Goal: Task Accomplishment & Management: Use online tool/utility

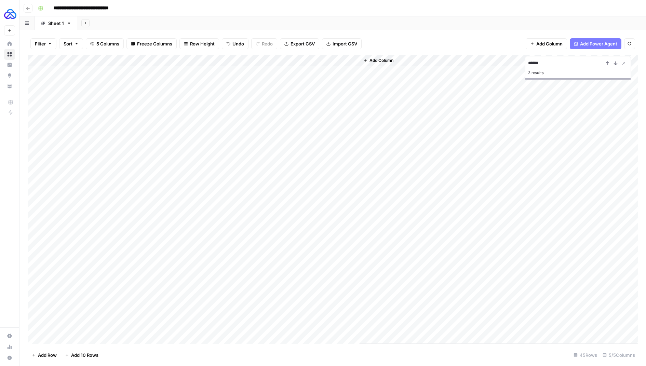
click at [221, 61] on div "Add Column" at bounding box center [333, 199] width 610 height 289
click at [207, 127] on span "Edit Workflow" at bounding box center [218, 127] width 60 height 7
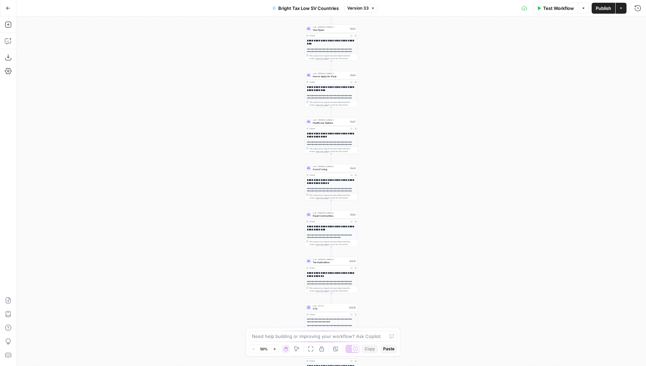
click at [622, 7] on icon "button" at bounding box center [621, 8] width 4 height 4
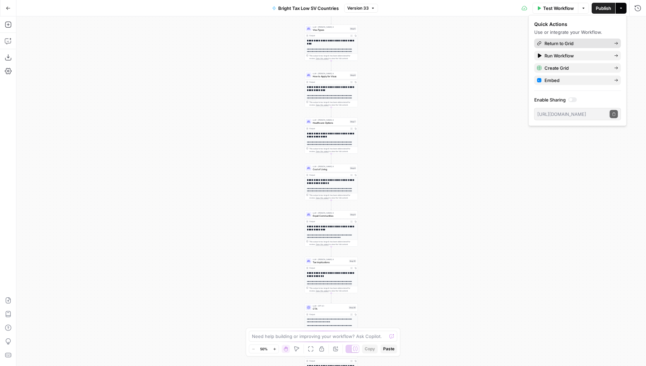
click at [572, 40] on span "Return to Grid" at bounding box center [576, 43] width 64 height 7
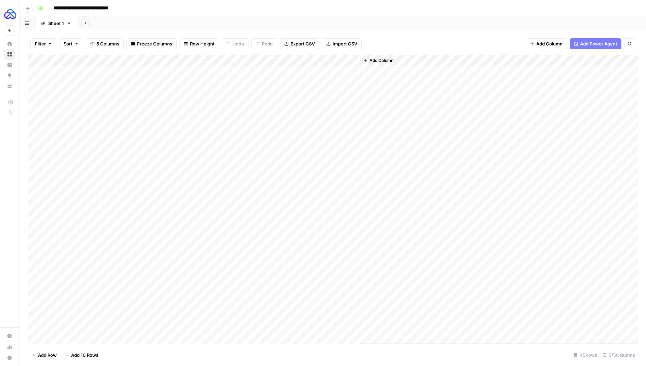
click at [30, 7] on button "Go back" at bounding box center [28, 8] width 9 height 9
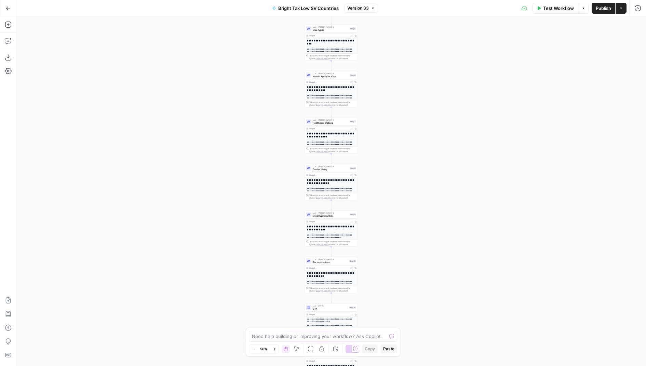
click at [9, 10] on icon "button" at bounding box center [8, 8] width 5 height 5
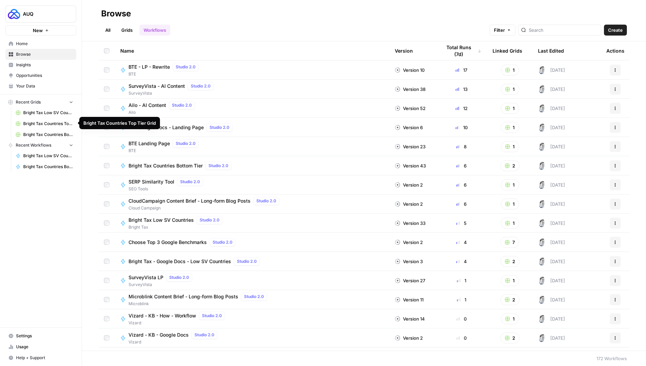
click at [43, 121] on span "Bright Tax Countries Top Tier Grid" at bounding box center [48, 124] width 50 height 6
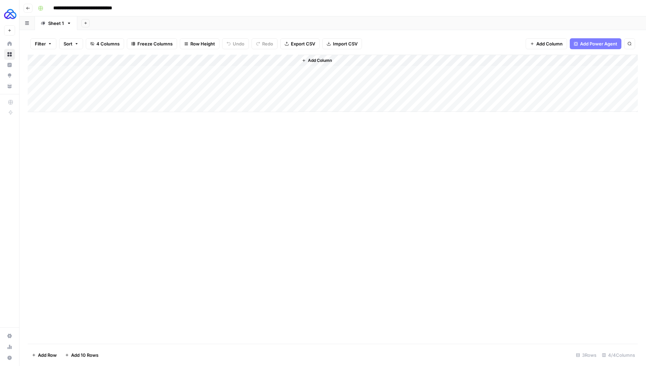
click at [28, 9] on icon "button" at bounding box center [28, 8] width 4 height 4
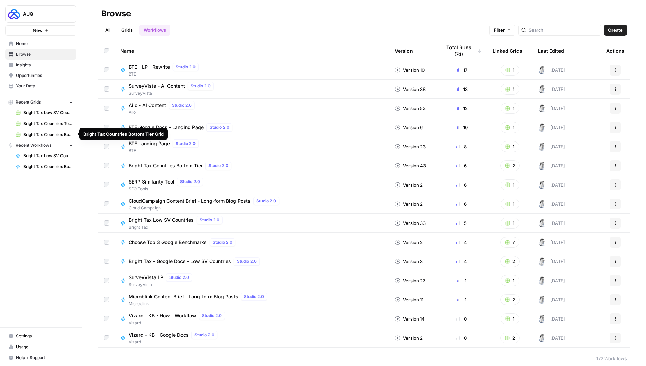
click at [39, 132] on span "Bright Tax Countries Bottom Tier Grid" at bounding box center [48, 134] width 50 height 6
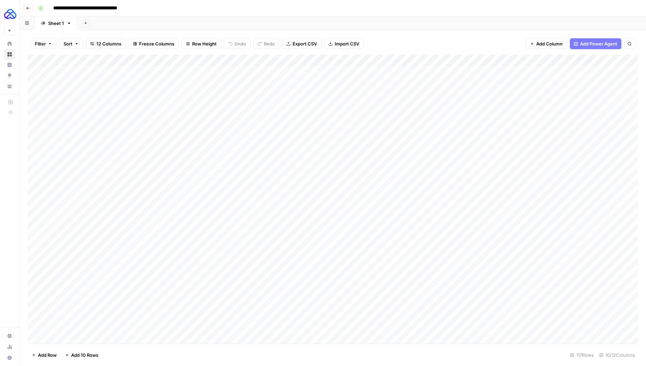
click at [406, 61] on div "Add Column" at bounding box center [333, 199] width 610 height 289
click at [382, 125] on span "Edit Workflow" at bounding box center [402, 127] width 60 height 7
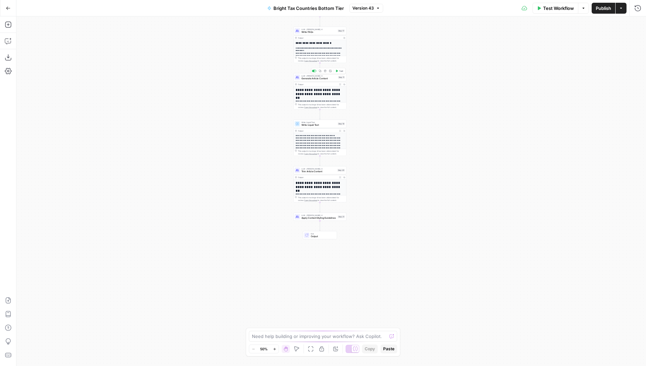
click at [311, 79] on span "Generate Article Content" at bounding box center [318, 78] width 35 height 3
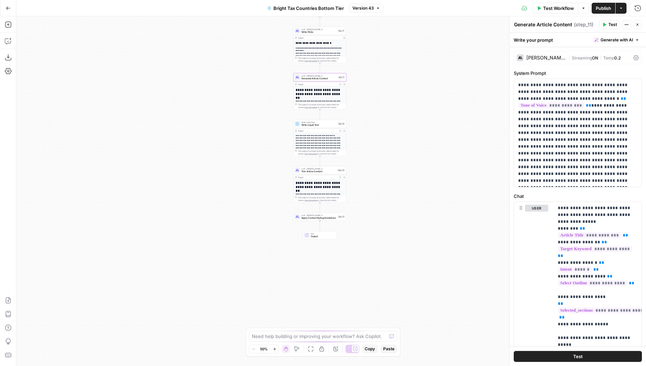
click at [623, 59] on div "| Streaming ON | Temp 0.2" at bounding box center [599, 58] width 62 height 6
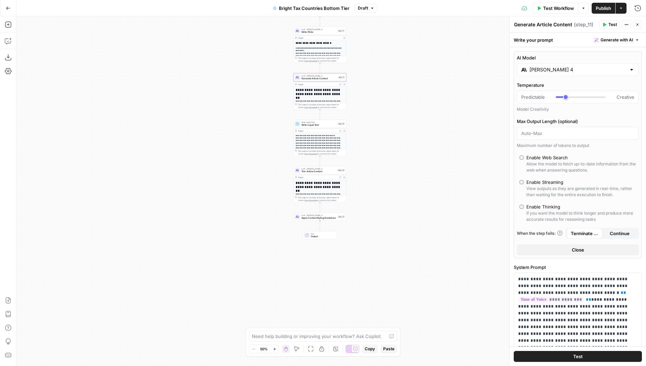
click at [599, 9] on span "Publish" at bounding box center [602, 8] width 15 height 7
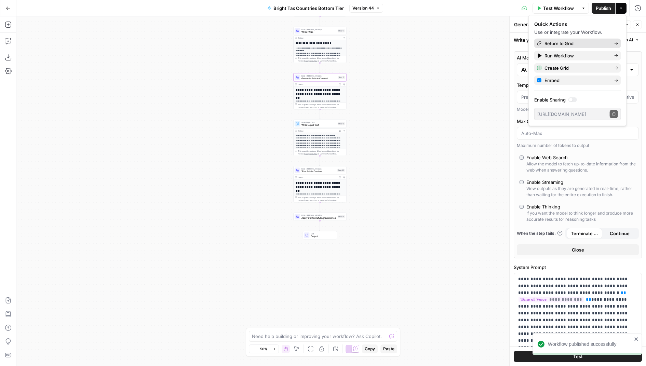
click at [567, 43] on span "Return to Grid" at bounding box center [576, 43] width 64 height 7
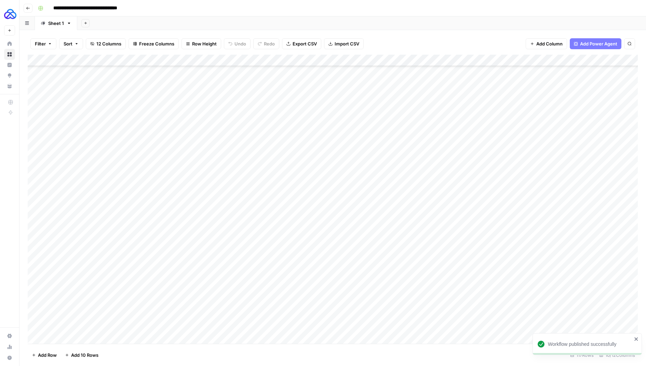
scroll to position [1092, 0]
click at [412, 316] on div "Add Column" at bounding box center [333, 199] width 610 height 289
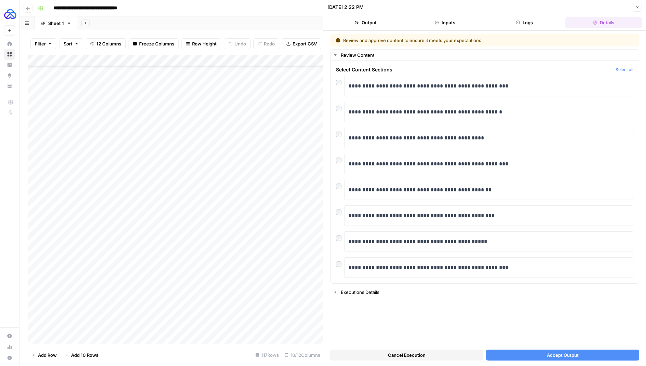
click at [381, 356] on button "Cancel Execution" at bounding box center [406, 354] width 153 height 11
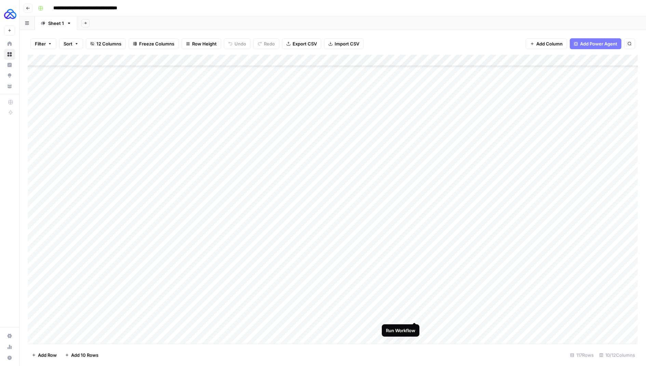
click at [415, 314] on div "Add Column" at bounding box center [333, 199] width 610 height 289
click at [415, 315] on div "Add Column" at bounding box center [333, 199] width 610 height 289
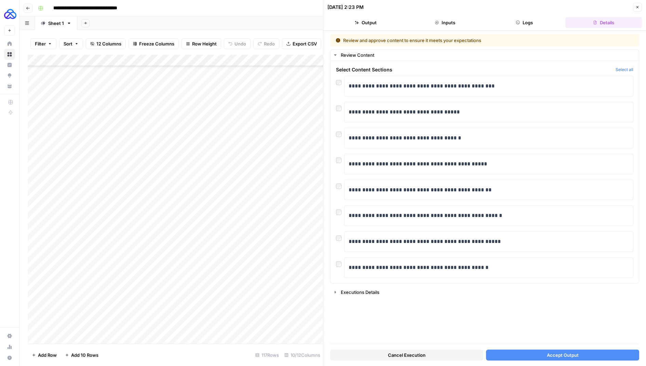
click at [508, 352] on button "Accept Output" at bounding box center [562, 354] width 153 height 11
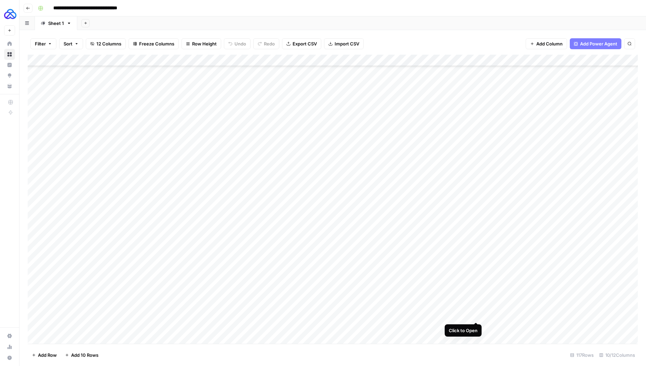
click at [474, 316] on div "Add Column" at bounding box center [333, 199] width 610 height 289
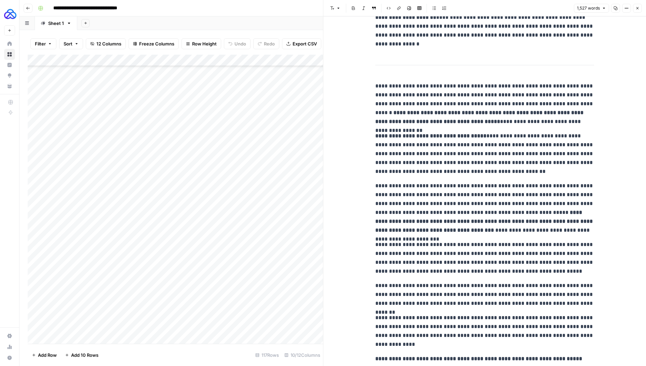
scroll to position [1172, 0]
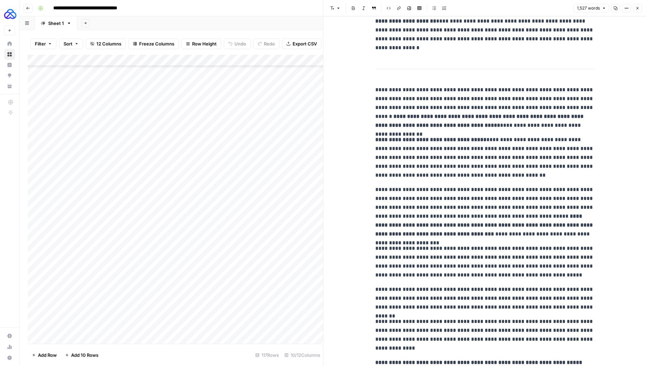
drag, startPoint x: 372, startPoint y: 67, endPoint x: 416, endPoint y: 103, distance: 57.0
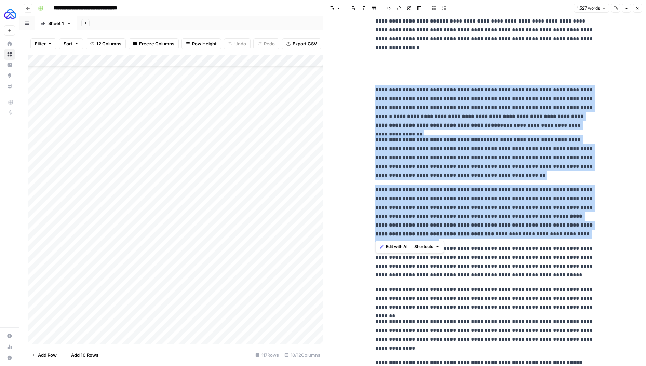
drag, startPoint x: 374, startPoint y: 89, endPoint x: 580, endPoint y: 237, distance: 253.3
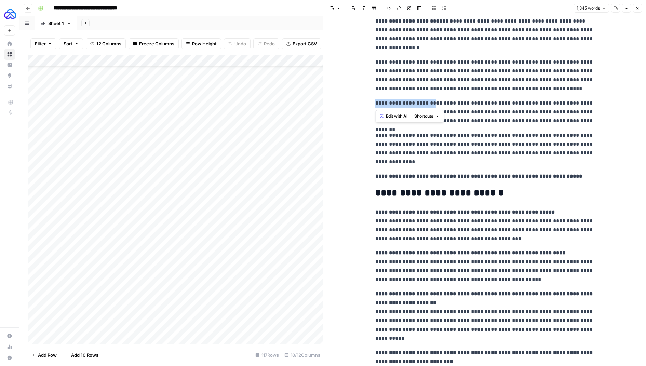
drag, startPoint x: 433, startPoint y: 103, endPoint x: 373, endPoint y: 103, distance: 60.1
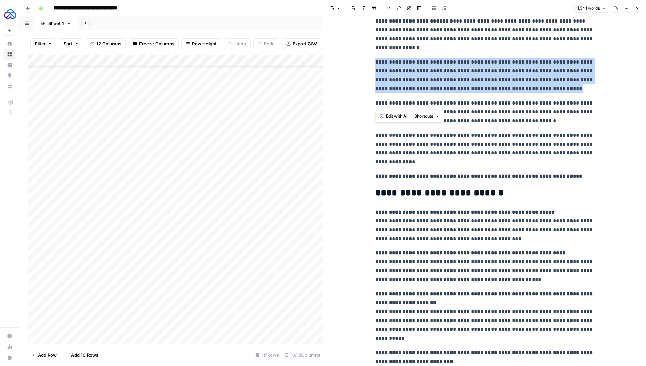
drag, startPoint x: 375, startPoint y: 104, endPoint x: 374, endPoint y: 63, distance: 41.3
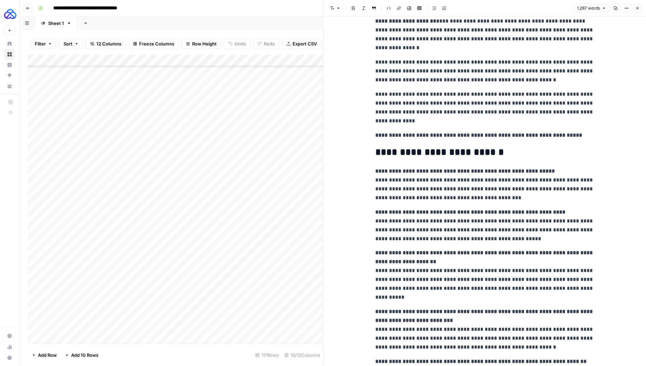
click at [461, 136] on strong "**********" at bounding box center [478, 135] width 207 height 5
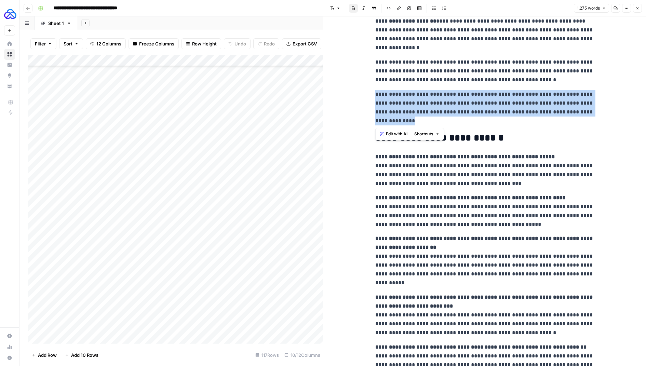
drag, startPoint x: 406, startPoint y: 120, endPoint x: 368, endPoint y: 93, distance: 46.5
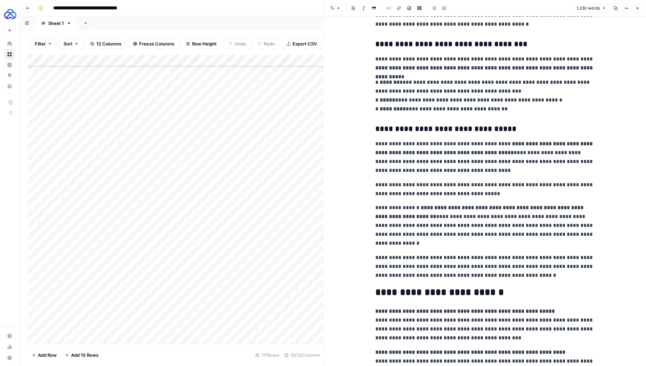
scroll to position [976, 0]
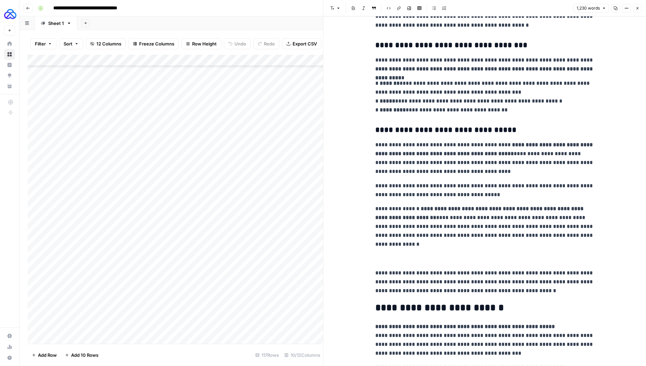
click at [388, 258] on p at bounding box center [484, 258] width 219 height 9
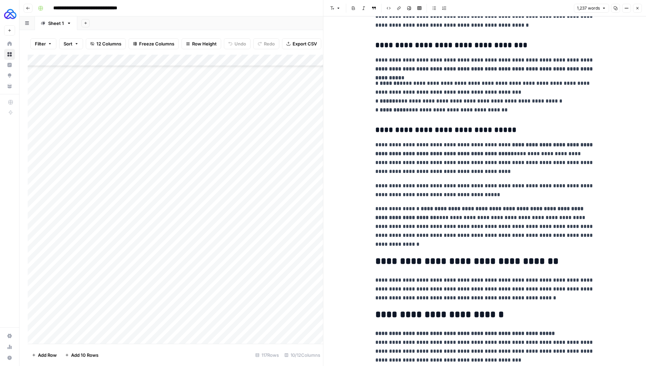
click at [377, 263] on h2 "**********" at bounding box center [484, 261] width 219 height 11
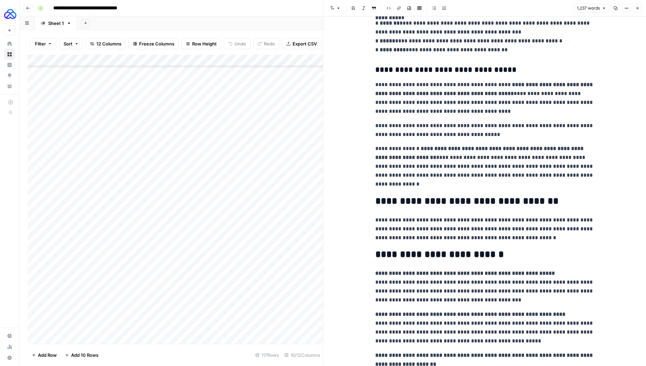
scroll to position [1034, 0]
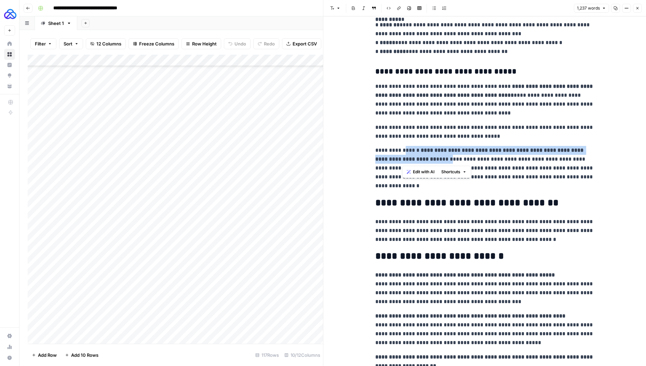
drag, startPoint x: 456, startPoint y: 161, endPoint x: 402, endPoint y: 153, distance: 54.9
click at [402, 153] on p "**********" at bounding box center [484, 168] width 219 height 44
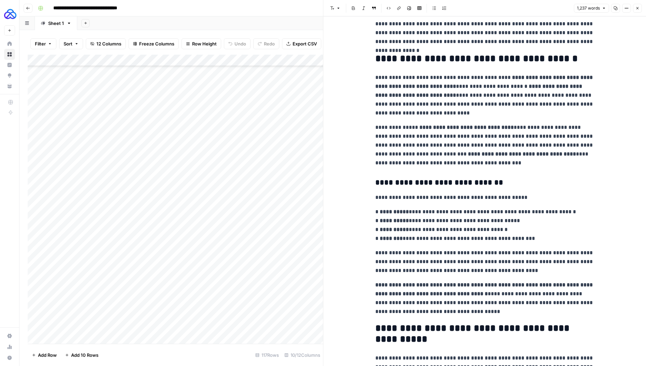
scroll to position [457, 0]
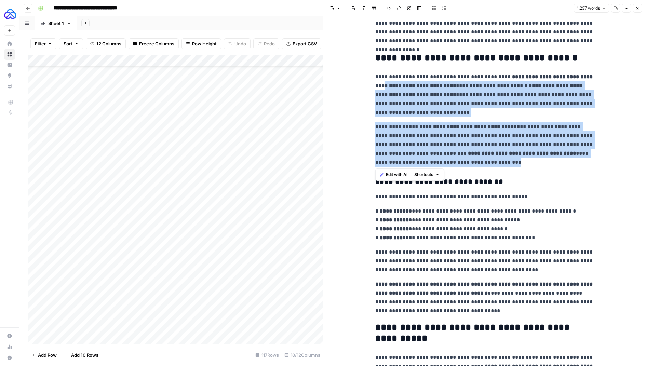
drag, startPoint x: 470, startPoint y: 166, endPoint x: 371, endPoint y: 88, distance: 126.7
click at [371, 88] on div "**********" at bounding box center [484, 318] width 227 height 1497
click at [410, 99] on p "**********" at bounding box center [484, 94] width 219 height 44
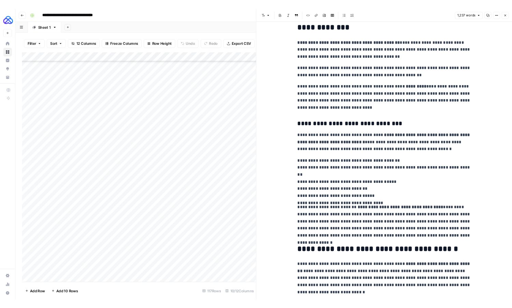
scroll to position [214, 0]
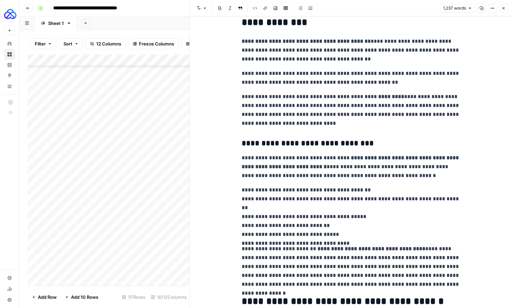
click at [501, 9] on button "Close" at bounding box center [503, 8] width 9 height 9
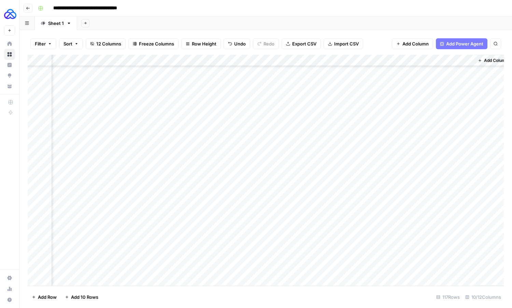
scroll to position [1150, 192]
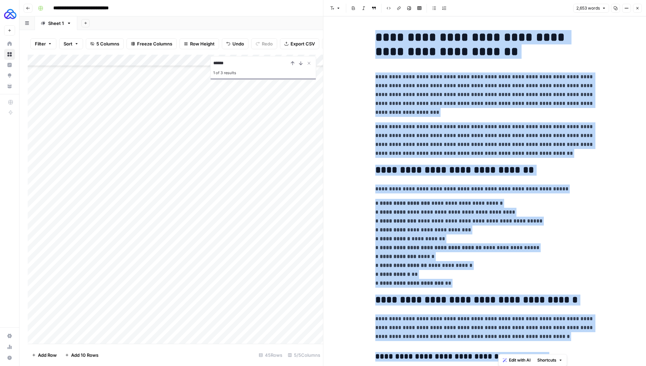
scroll to position [3241, 0]
